Goal: Find contact information

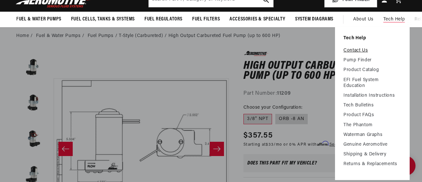
scroll to position [0, 1090]
click at [352, 52] on link "Contact Us" at bounding box center [372, 51] width 58 height 6
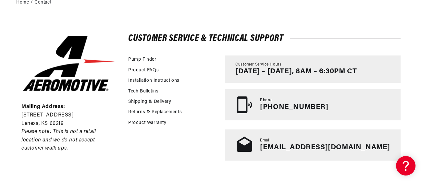
click at [185, 122] on div "Product Warranty" at bounding box center [173, 124] width 90 height 10
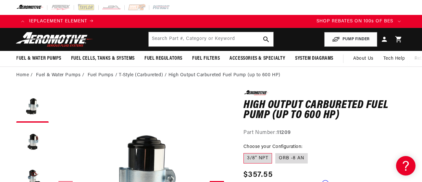
scroll to position [0, 671]
